Goal: Task Accomplishment & Management: Manage account settings

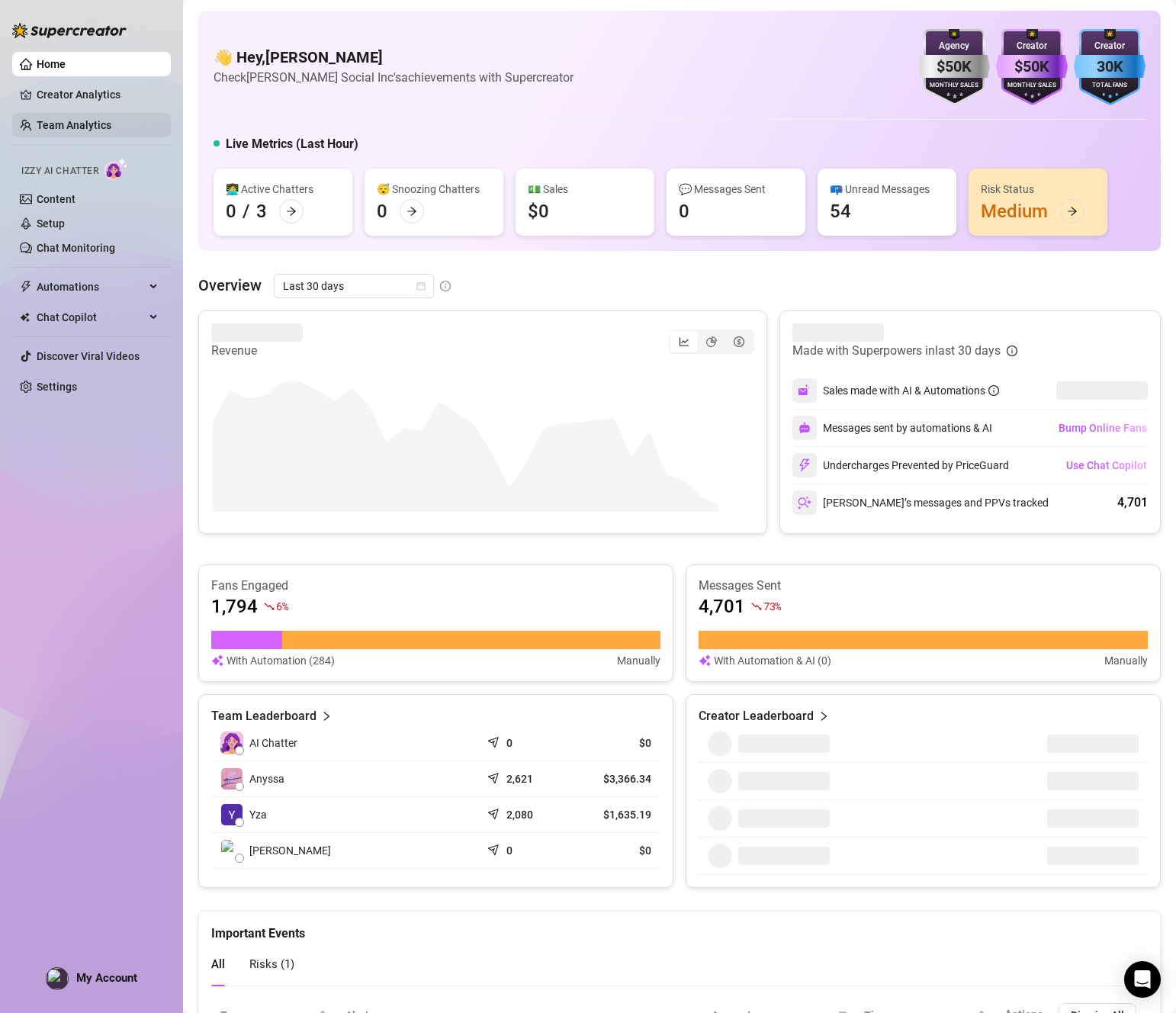
click at [75, 121] on link "Team Analytics" at bounding box center [74, 124] width 75 height 12
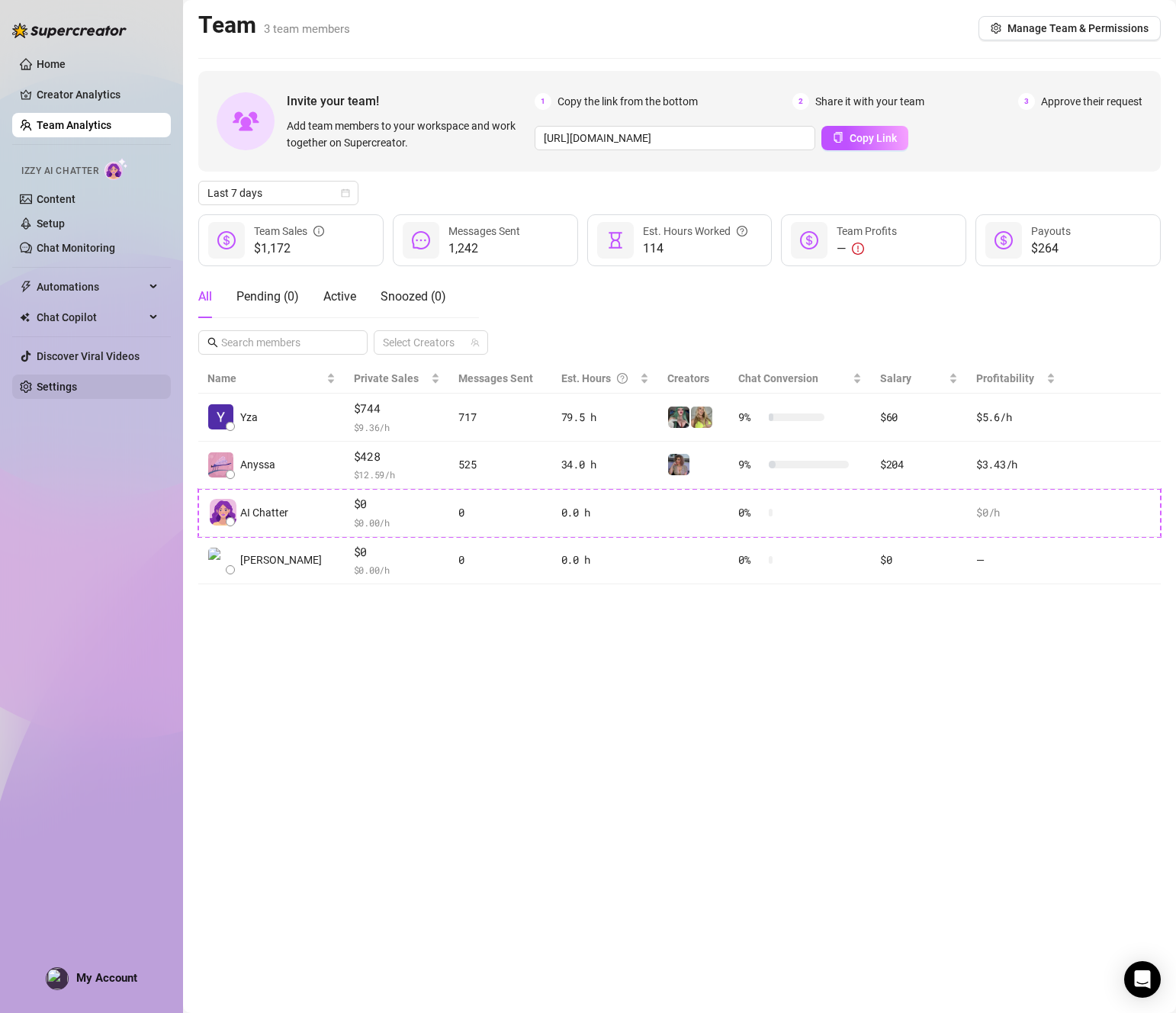
click at [77, 383] on link "Settings" at bounding box center [57, 386] width 40 height 12
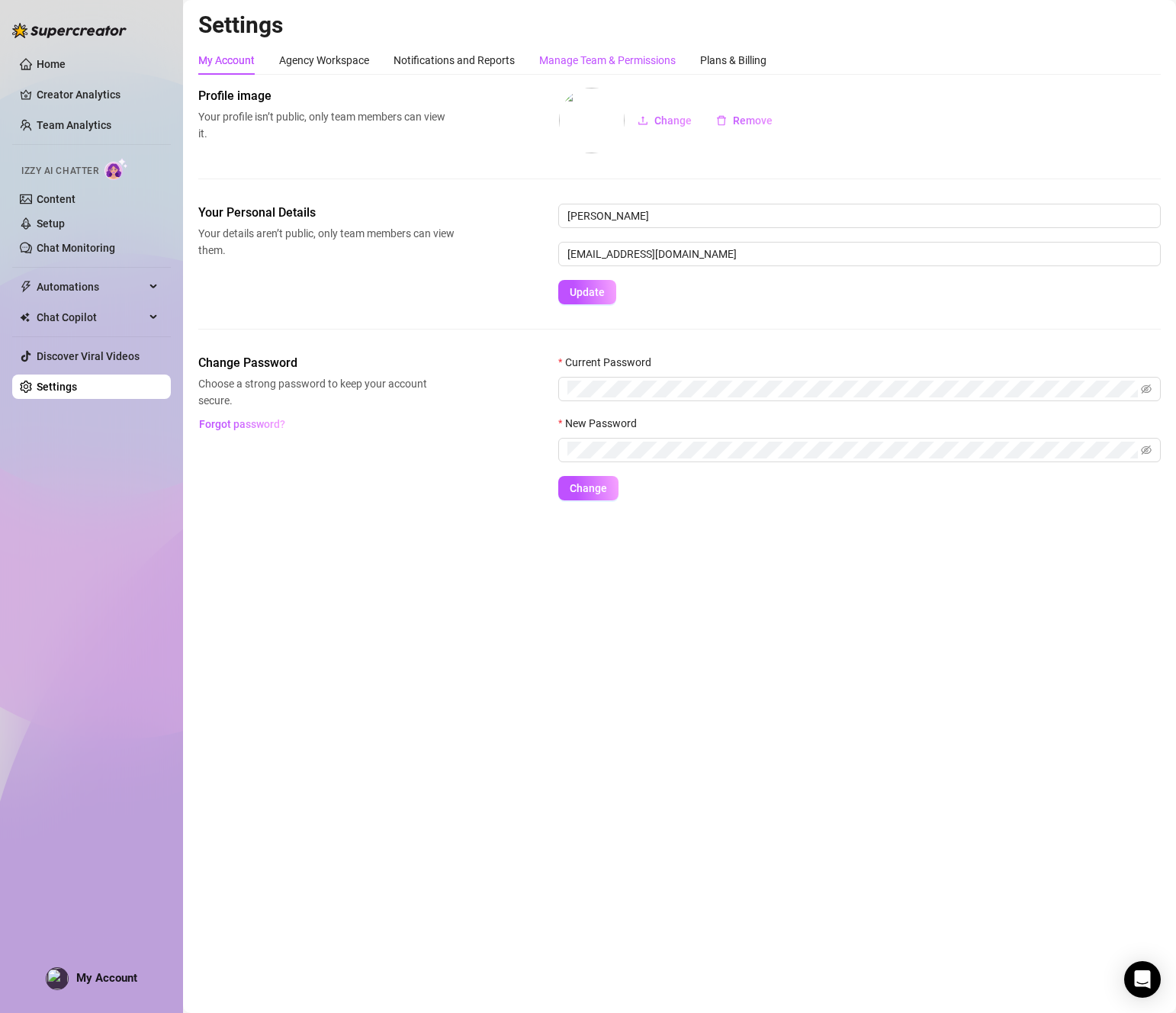
click at [558, 61] on div "Manage Team & Permissions" at bounding box center [607, 60] width 136 height 17
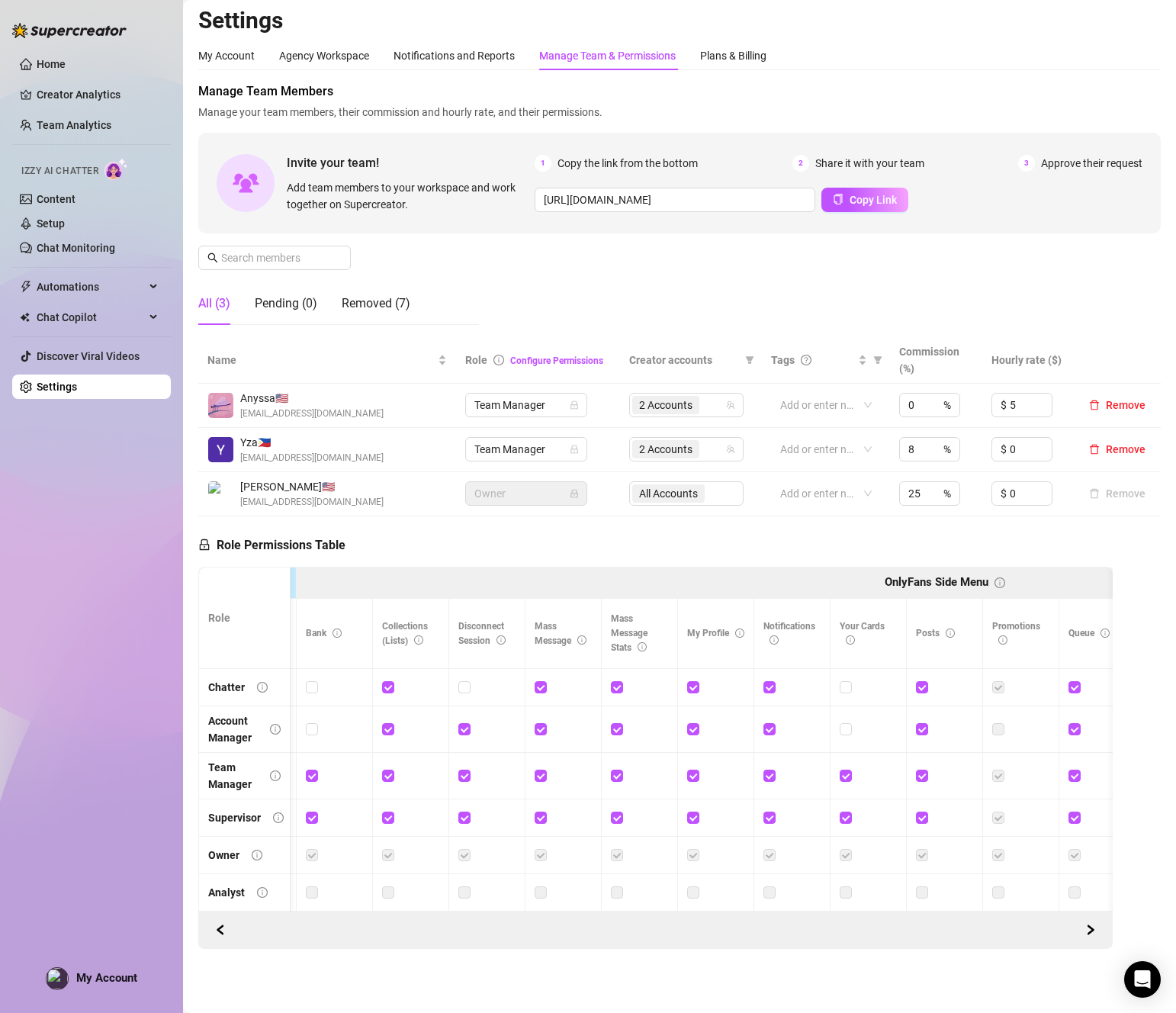
scroll to position [0, 758]
click at [99, 976] on span "My Account" at bounding box center [107, 977] width 61 height 14
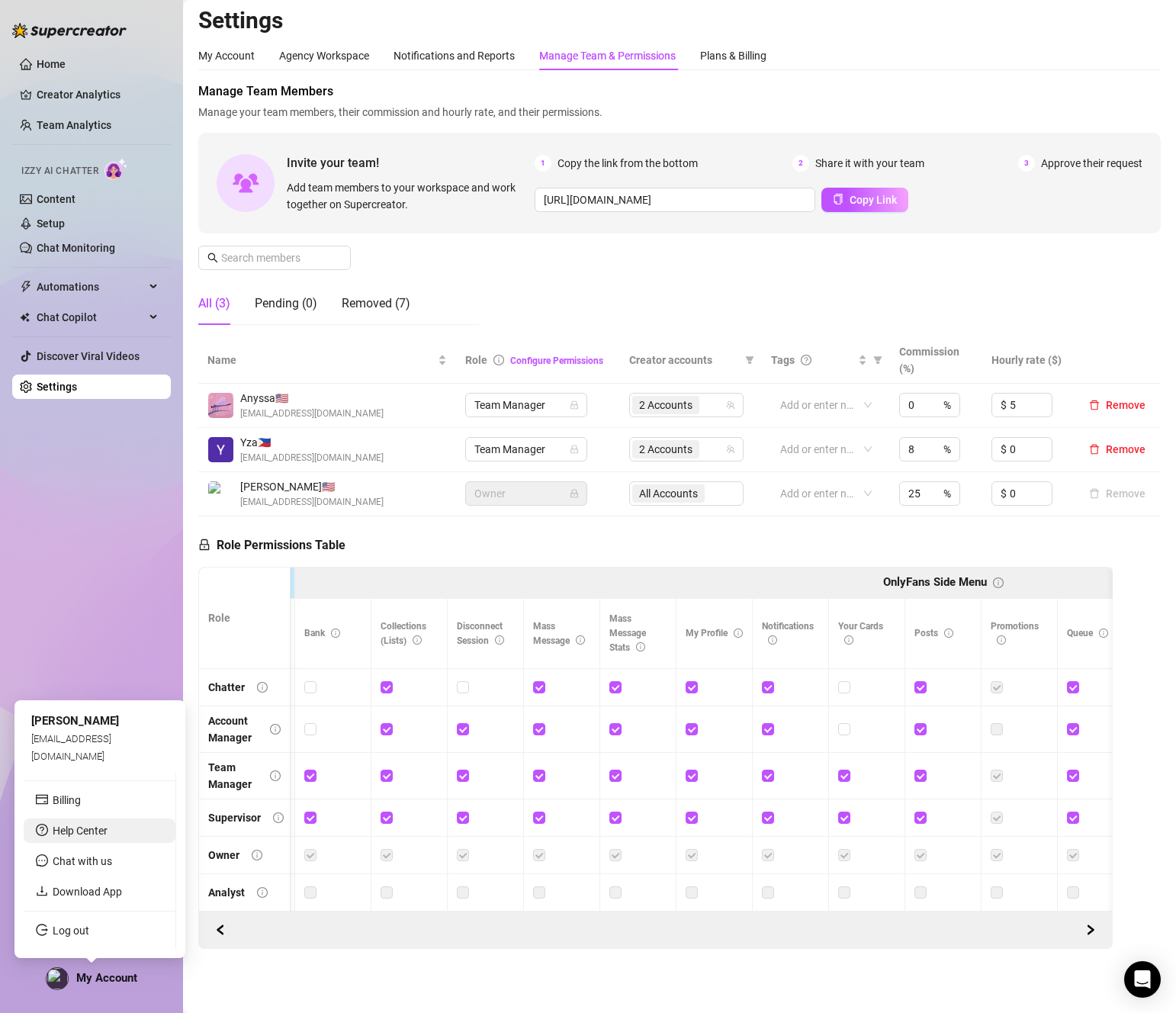
click at [107, 828] on link "Help Center" at bounding box center [80, 830] width 55 height 12
